Goal: Information Seeking & Learning: Learn about a topic

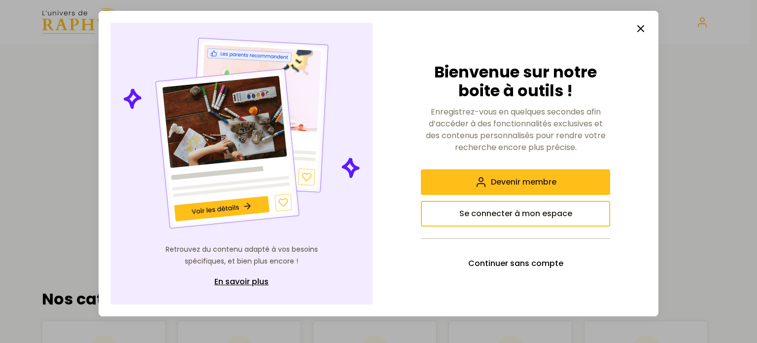
click at [642, 29] on icon "button" at bounding box center [641, 29] width 12 height 12
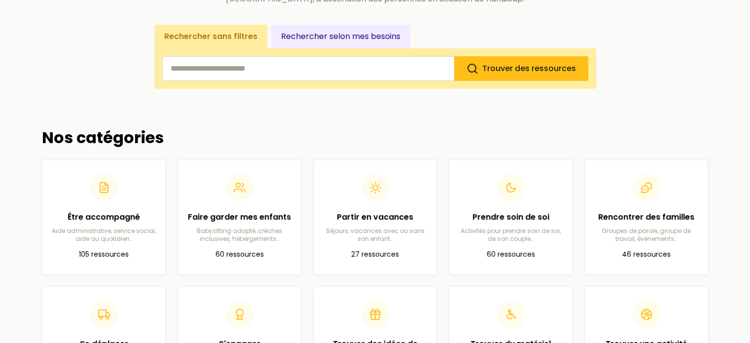
scroll to position [204, 0]
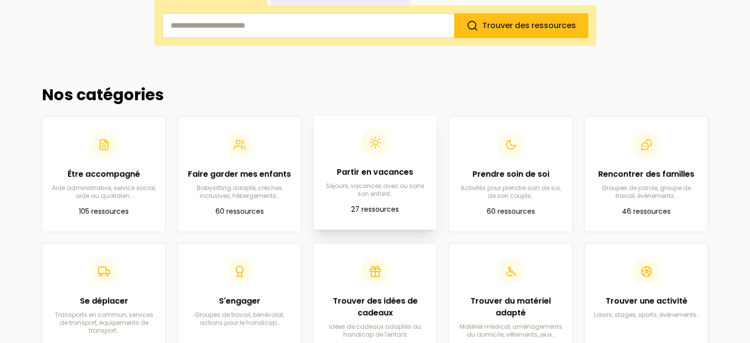
click at [364, 158] on div "Partir en vacances Séjours, vacances avec ou sans son enfant…" at bounding box center [374, 163] width 107 height 69
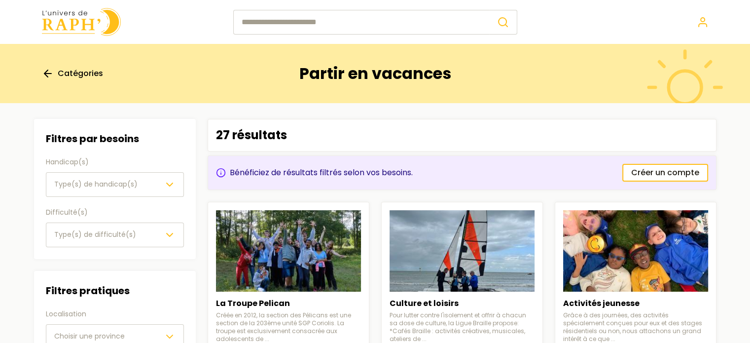
click at [91, 182] on span "Type(s) de handicap(s)" at bounding box center [95, 184] width 83 height 10
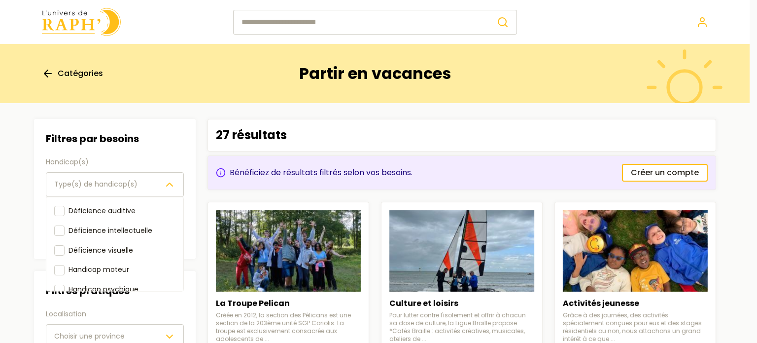
click at [91, 182] on span "Type(s) de handicap(s)" at bounding box center [95, 184] width 83 height 10
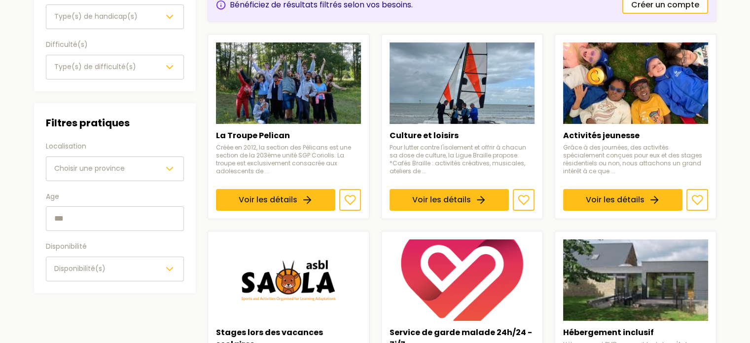
scroll to position [165, 0]
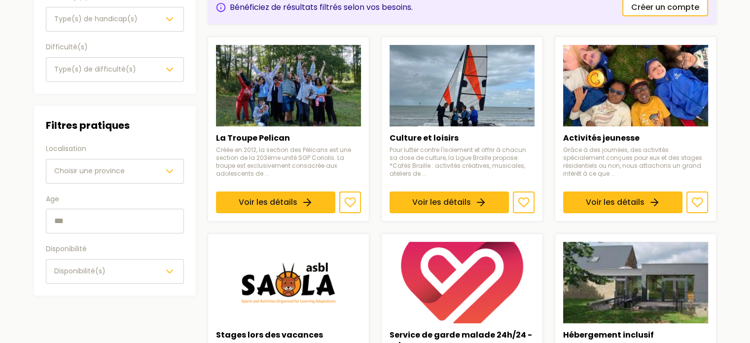
click at [143, 64] on div "Type(s) de difficulté(s)" at bounding box center [114, 70] width 121 height 12
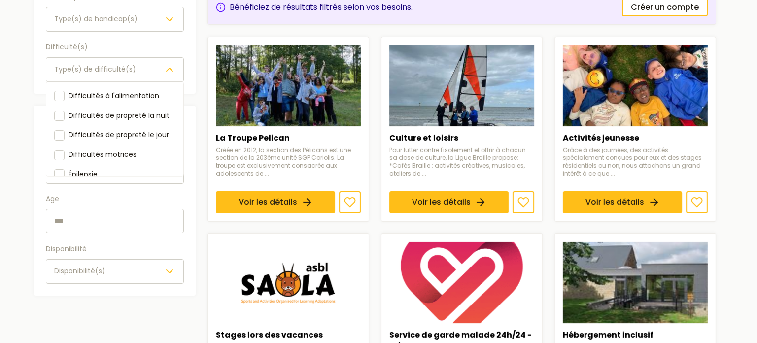
click at [143, 64] on div "Type(s) de difficulté(s)" at bounding box center [114, 70] width 121 height 12
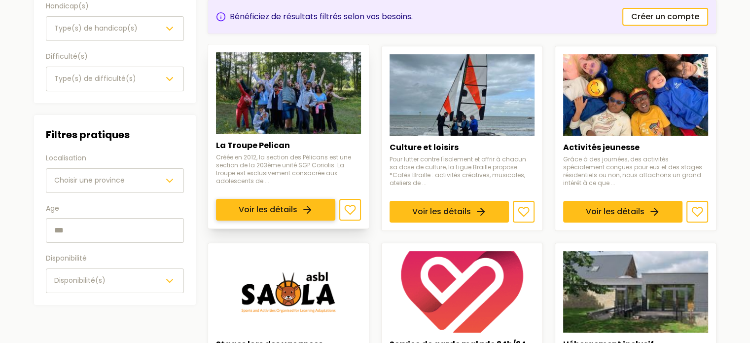
scroll to position [157, 0]
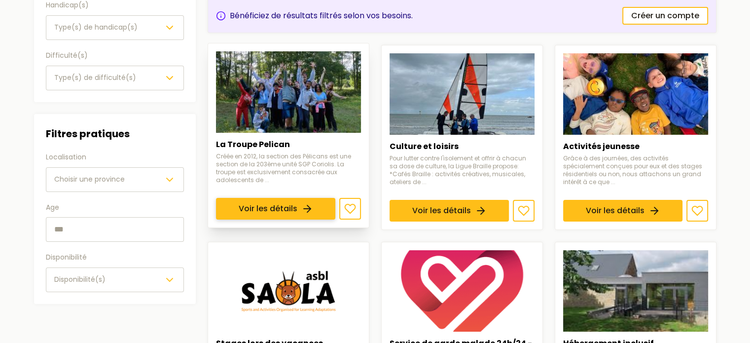
click at [317, 198] on link "Voir les détails" at bounding box center [275, 209] width 119 height 22
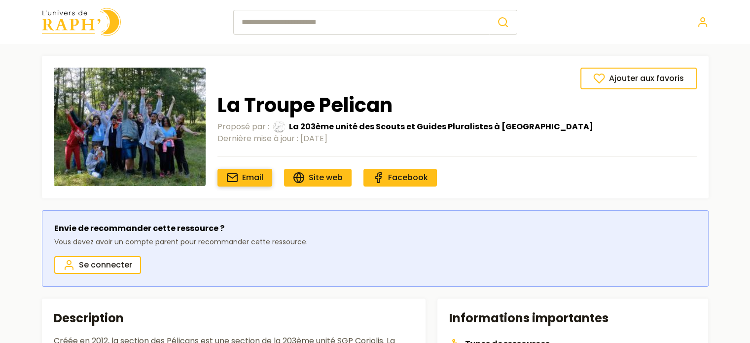
click at [256, 178] on span "Email" at bounding box center [252, 177] width 21 height 11
click at [297, 178] on icon at bounding box center [299, 178] width 4 height 10
click at [88, 13] on img at bounding box center [81, 22] width 79 height 28
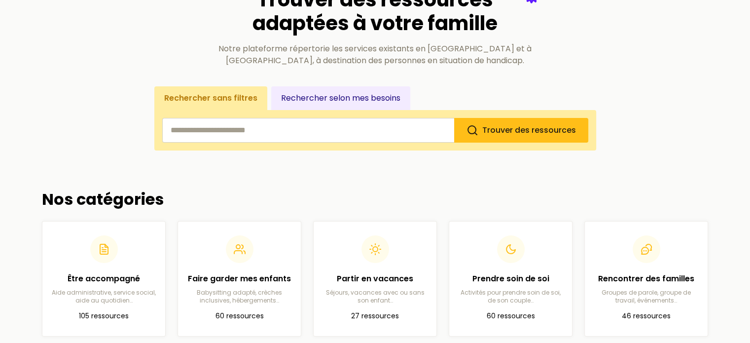
scroll to position [99, 0]
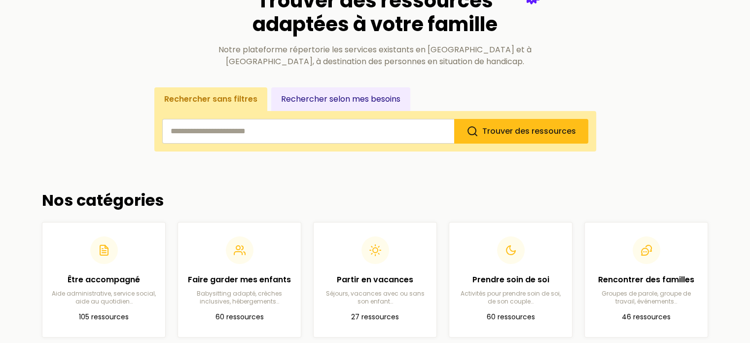
click at [271, 138] on input "search" at bounding box center [308, 131] width 292 height 25
click at [355, 181] on div "Trouver des ressources adaptées à votre famille Notre plateforme répertorie les…" at bounding box center [375, 333] width 698 height 776
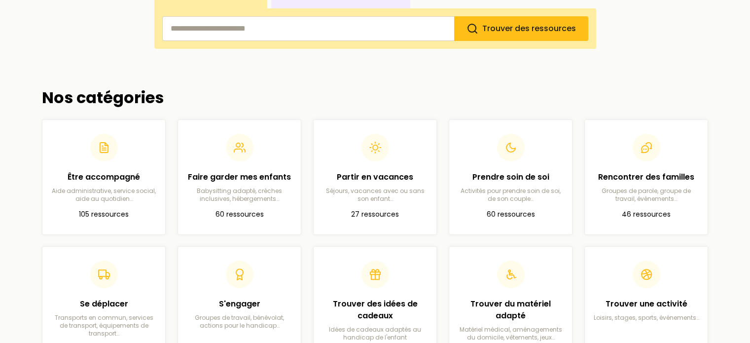
scroll to position [201, 0]
click at [355, 181] on div "Partir en vacances Séjours, vacances avec ou sans son enfant…" at bounding box center [374, 188] width 107 height 32
